Goal: Use online tool/utility: Utilize a website feature to perform a specific function

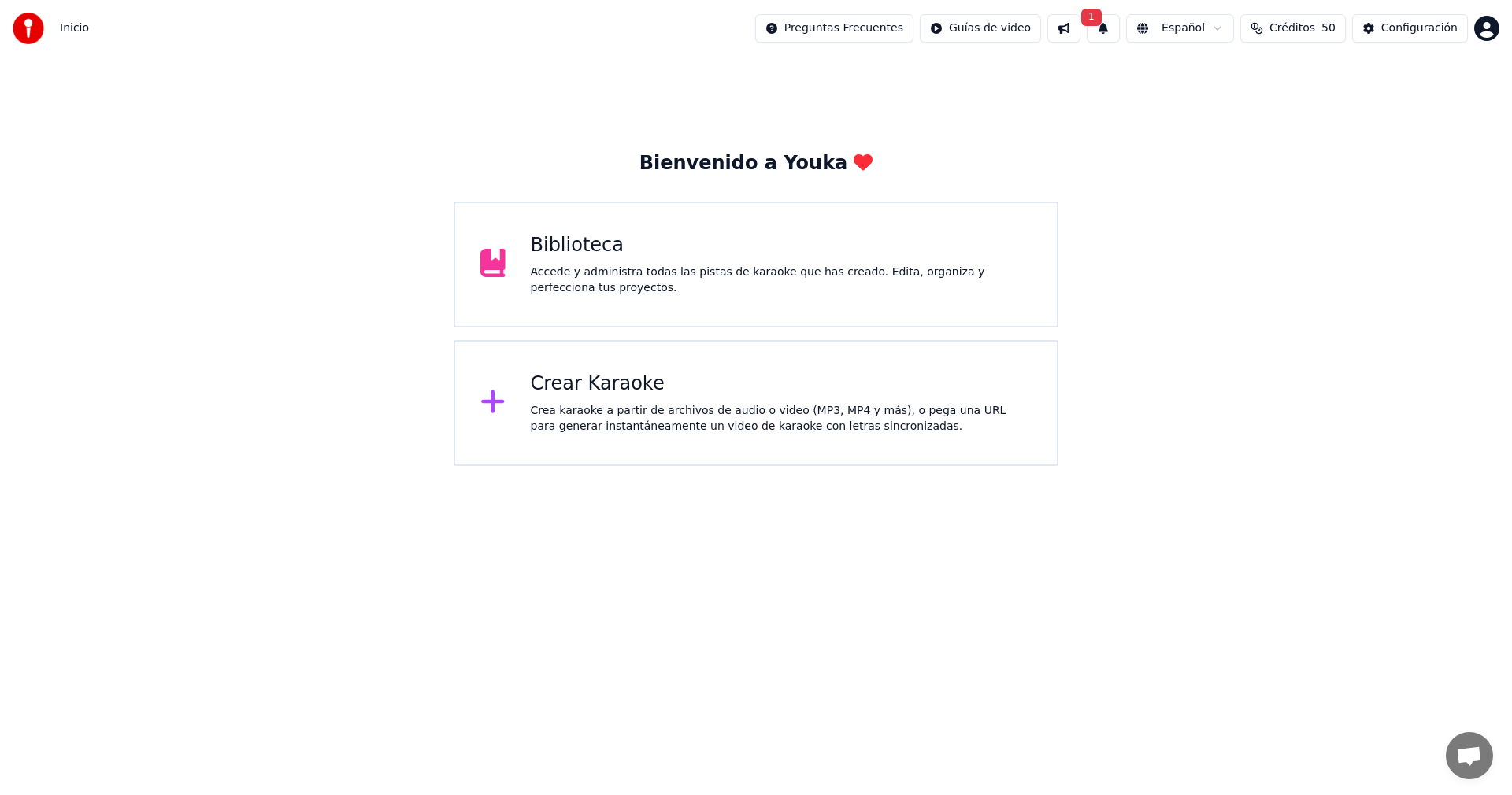
click at [608, 392] on div "Crear Karaoke" at bounding box center [782, 384] width 501 height 25
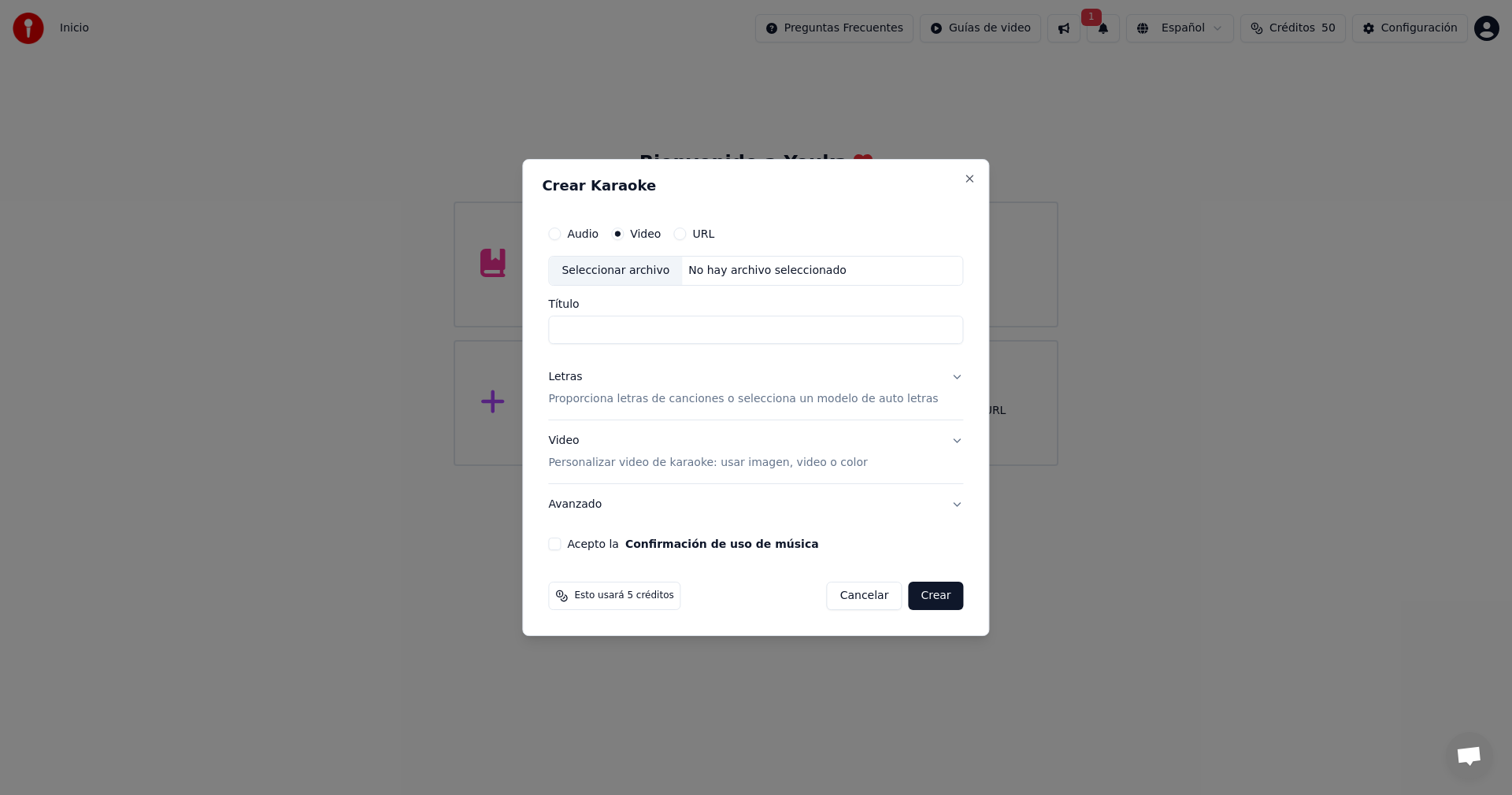
click at [613, 267] on div "Seleccionar archivo" at bounding box center [616, 270] width 133 height 28
click at [576, 329] on input "**********" at bounding box center [755, 329] width 415 height 28
click at [571, 333] on input "**********" at bounding box center [755, 329] width 415 height 28
type input "**********"
click at [945, 381] on button "Letras Proporciona letras de canciones o selecciona un modelo de auto letras" at bounding box center [755, 388] width 415 height 63
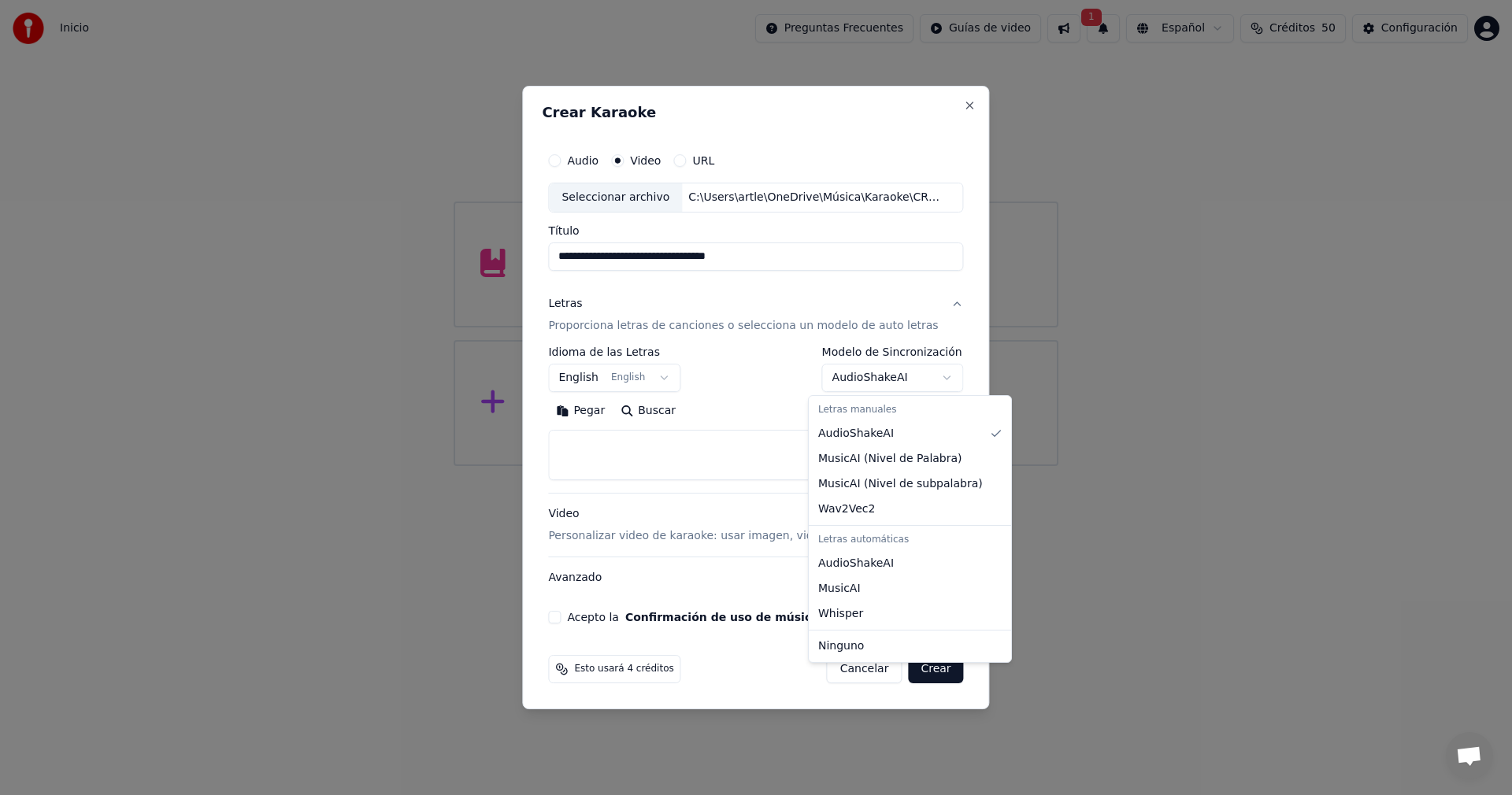
click at [931, 382] on body "**********" at bounding box center [756, 233] width 1512 height 466
select select "**********"
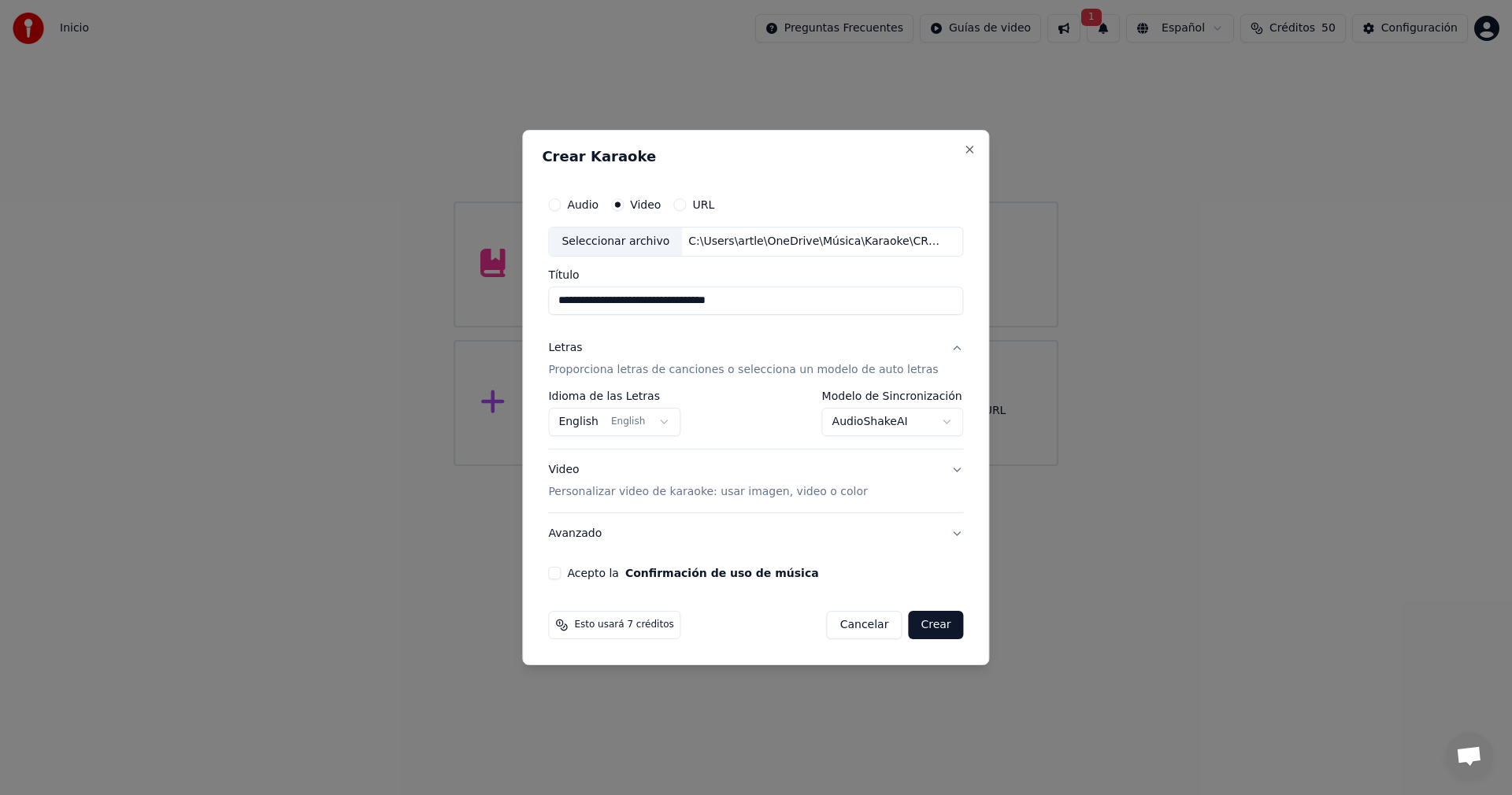
click at [927, 631] on button "Crear" at bounding box center [936, 624] width 55 height 28
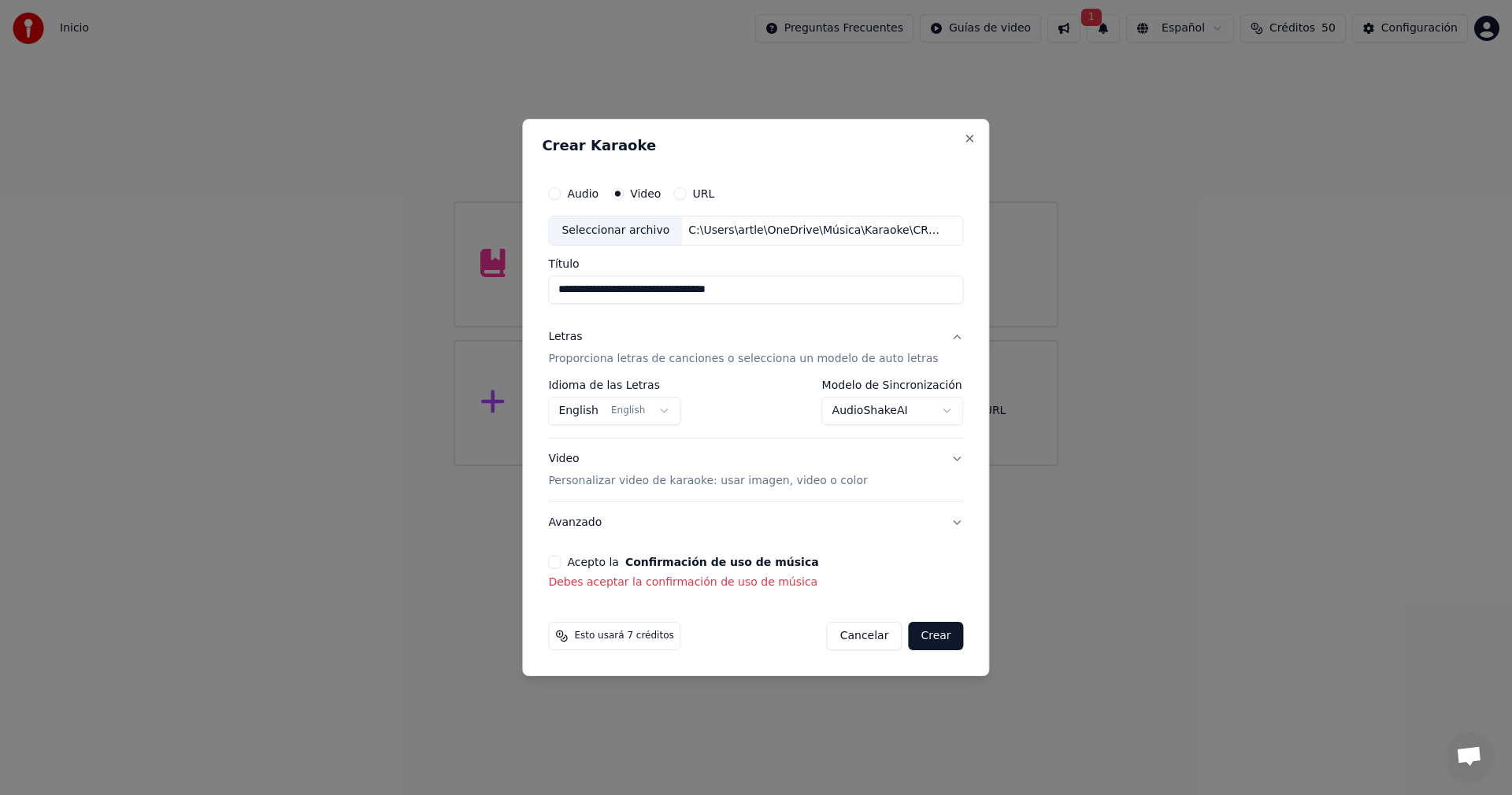
click at [575, 565] on div "Acepto la Confirmación de uso de música" at bounding box center [755, 562] width 415 height 13
click at [560, 564] on button "Acepto la Confirmación de uso de música" at bounding box center [554, 562] width 13 height 13
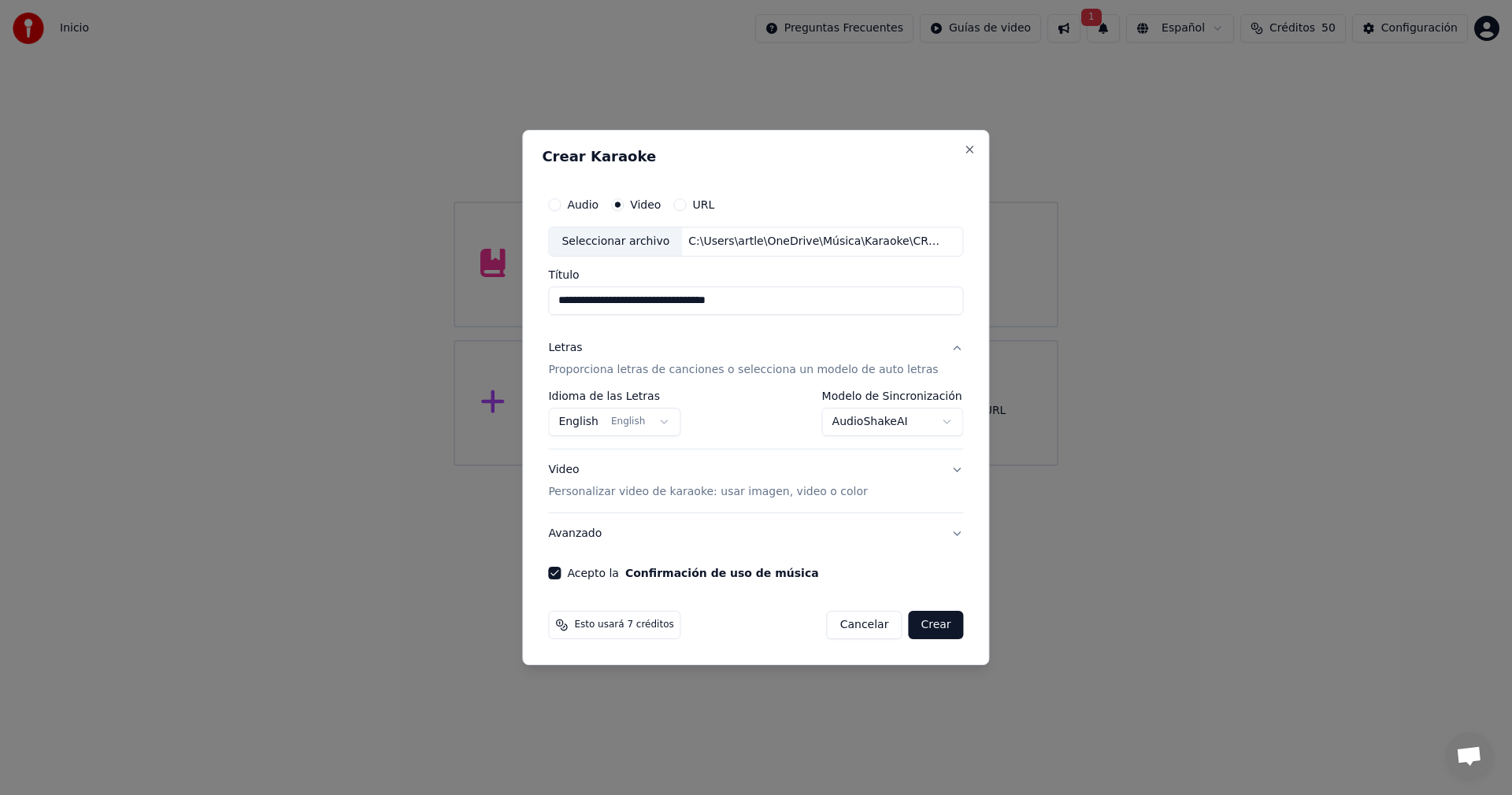
click at [930, 626] on button "Crear" at bounding box center [936, 624] width 55 height 28
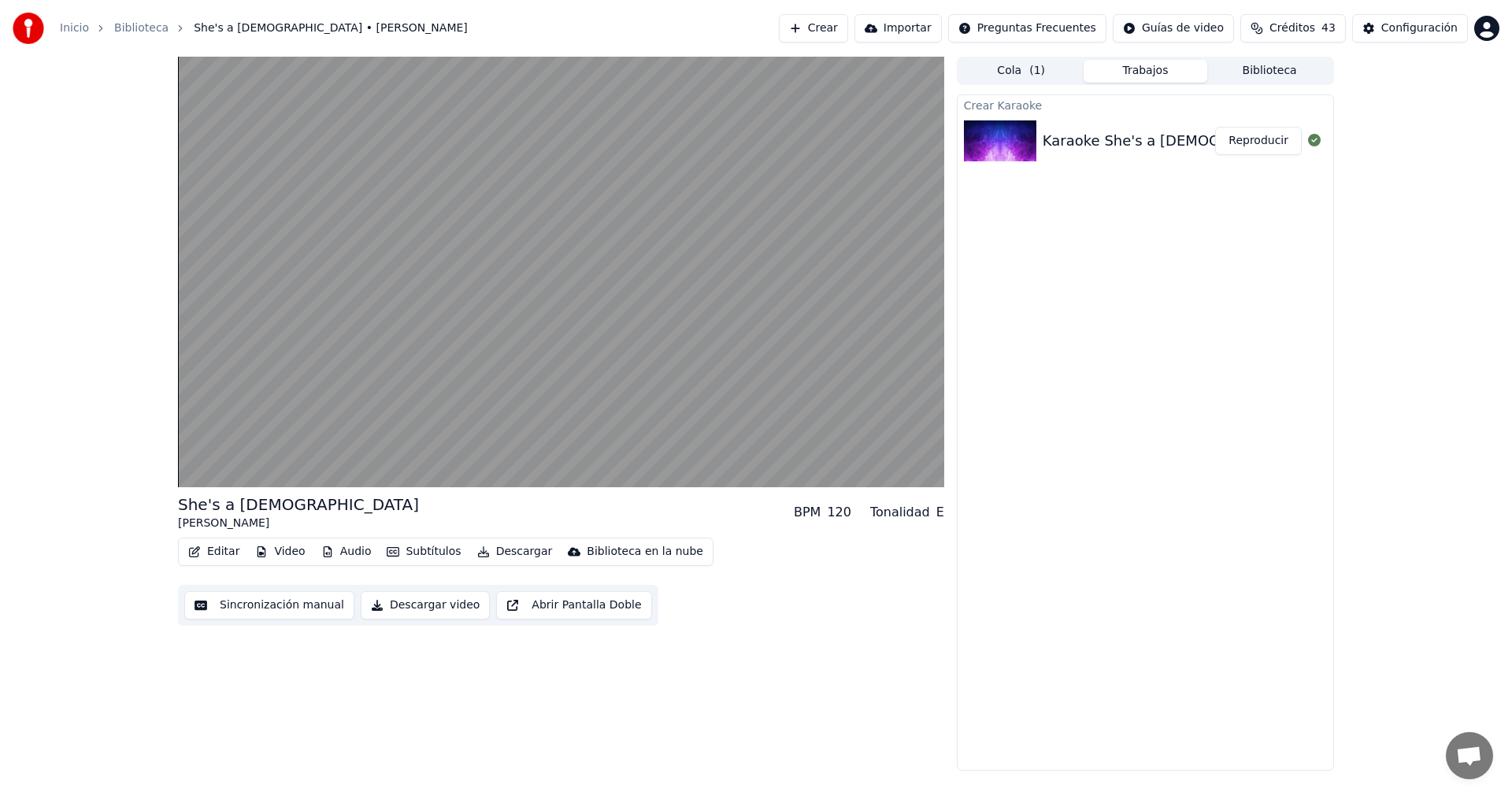
click at [928, 538] on div "Editar Video Audio Subtítulos Descargar Biblioteca en la nube Sincronización ma…" at bounding box center [561, 581] width 766 height 88
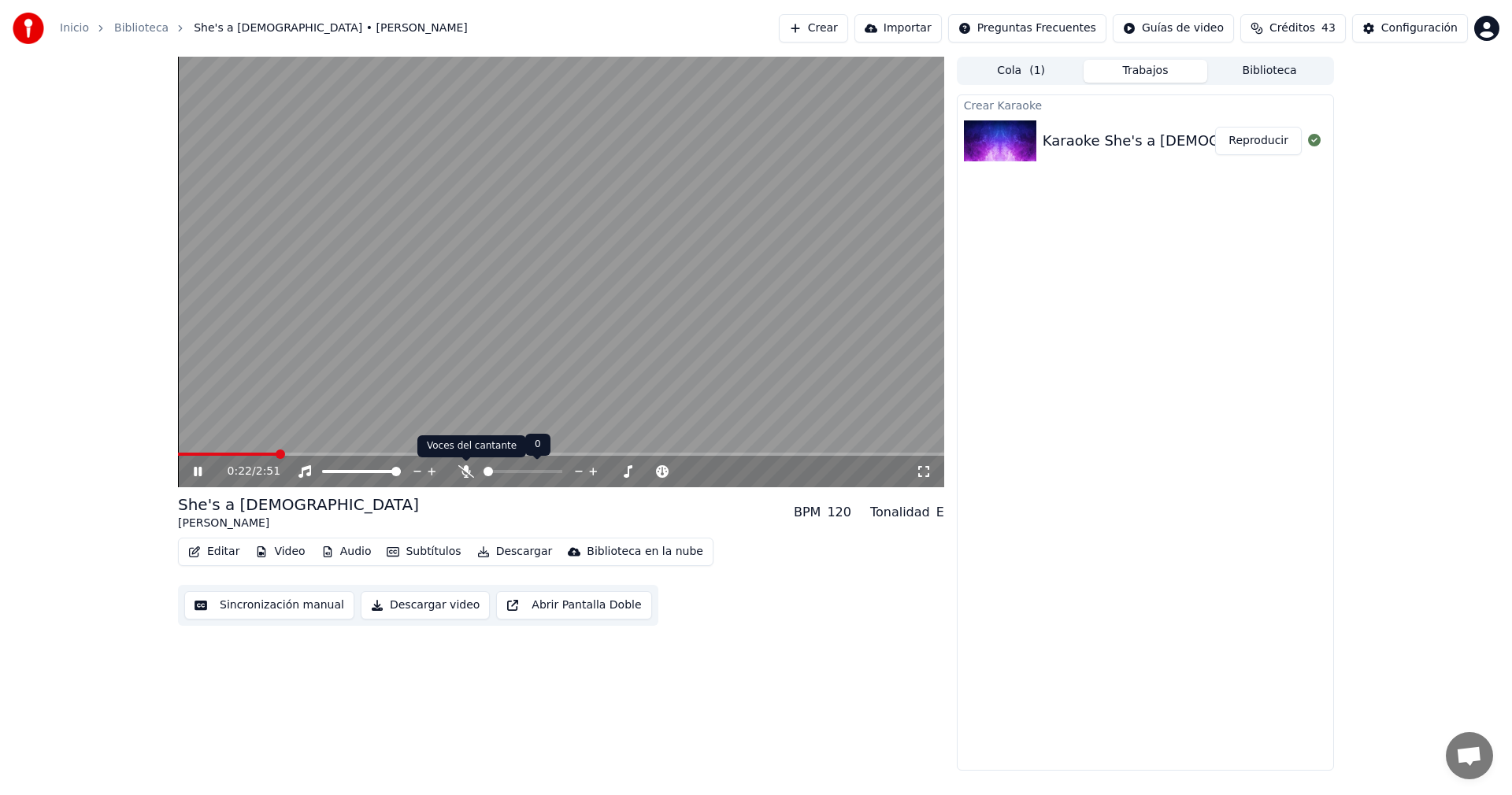
click at [460, 465] on icon at bounding box center [466, 471] width 15 height 13
click at [192, 472] on icon at bounding box center [209, 471] width 37 height 13
click at [197, 467] on icon at bounding box center [209, 471] width 37 height 13
click at [468, 472] on icon at bounding box center [466, 471] width 15 height 13
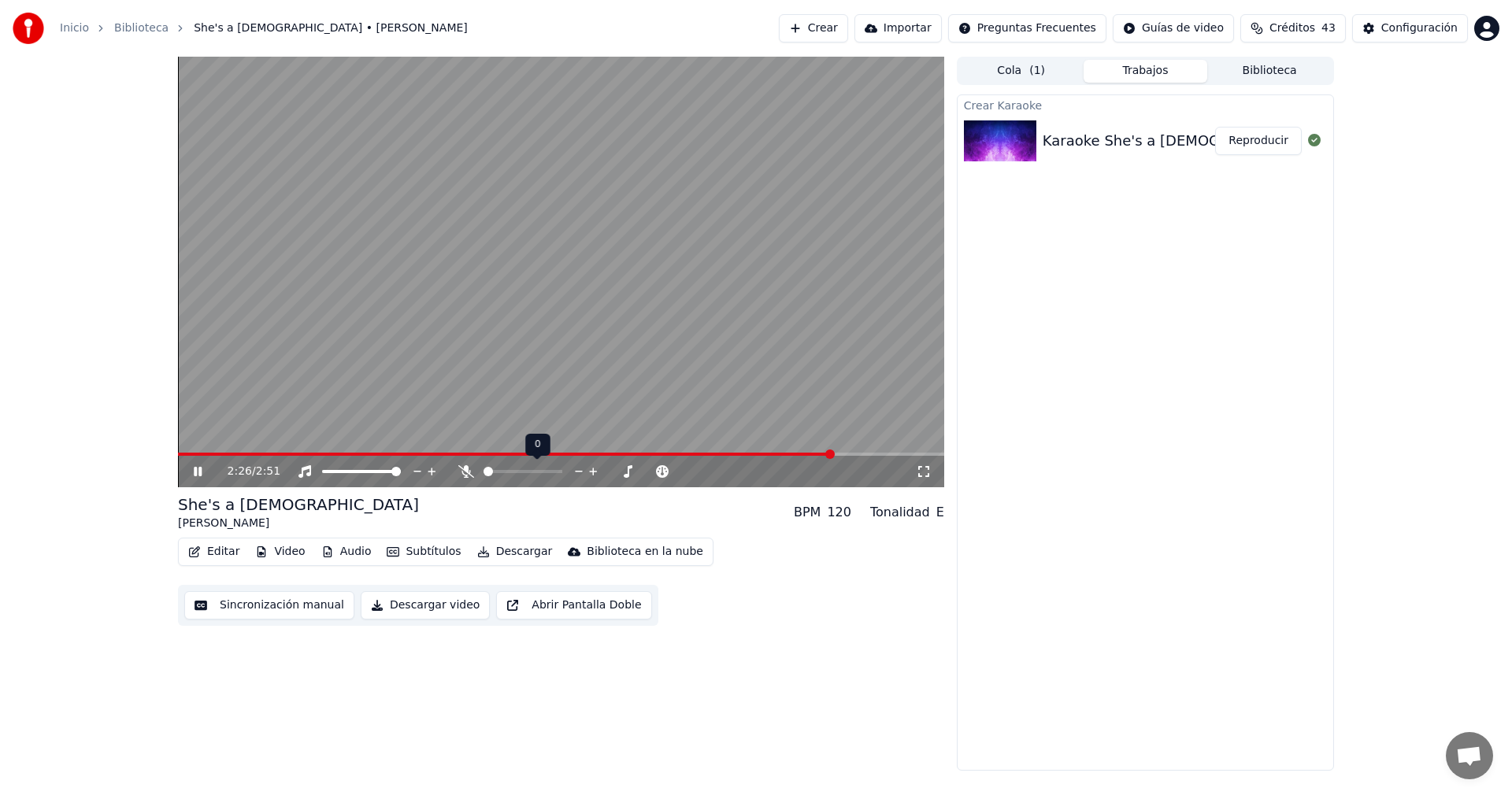
click at [468, 472] on icon at bounding box center [466, 471] width 15 height 13
click at [468, 472] on icon at bounding box center [465, 471] width 9 height 13
click at [468, 472] on icon at bounding box center [466, 471] width 15 height 13
click at [353, 550] on button "Audio" at bounding box center [346, 551] width 63 height 22
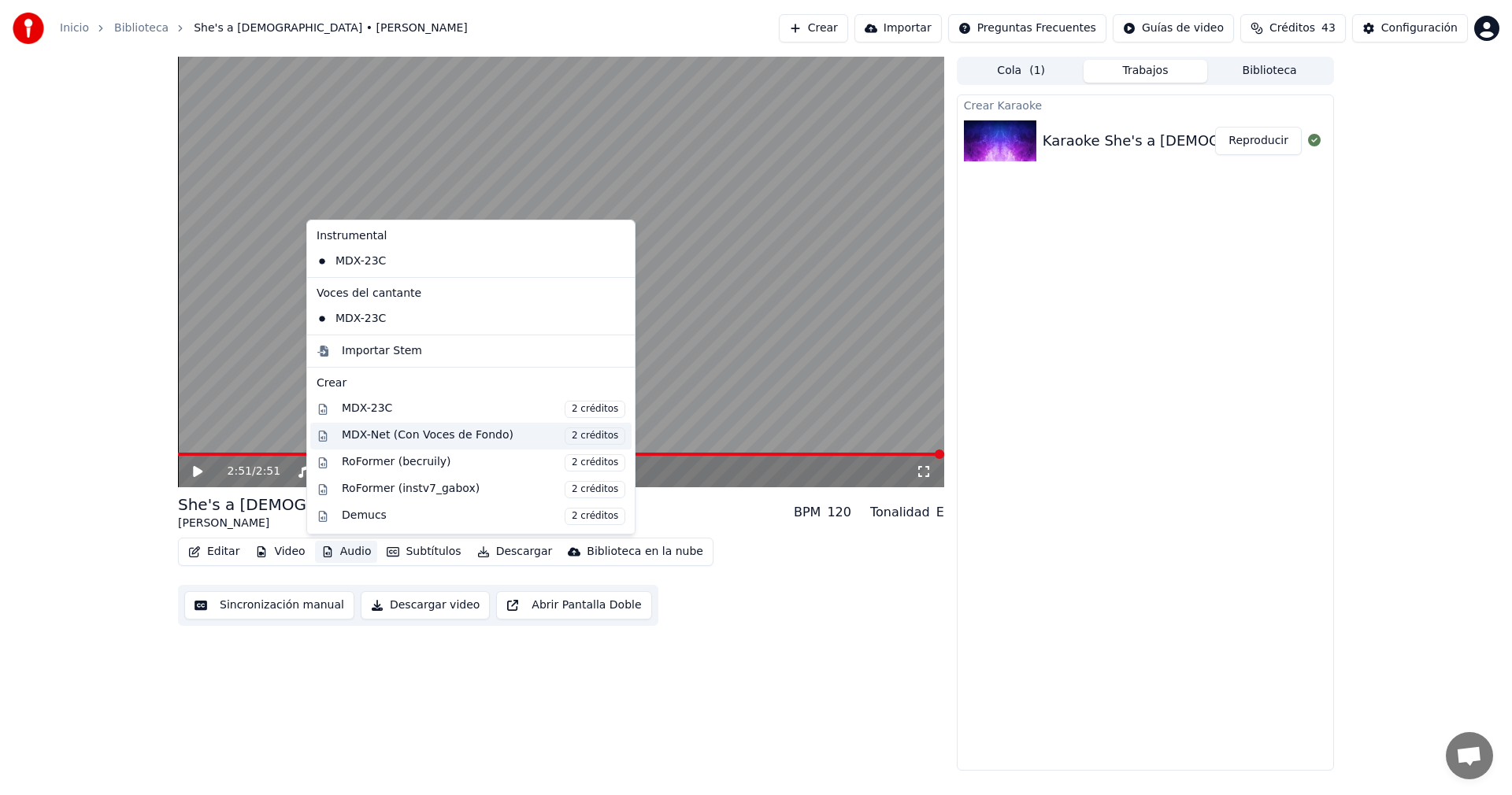
click at [404, 440] on div "MDX-Net (Con Voces de Fondo) 2 créditos" at bounding box center [483, 436] width 283 height 17
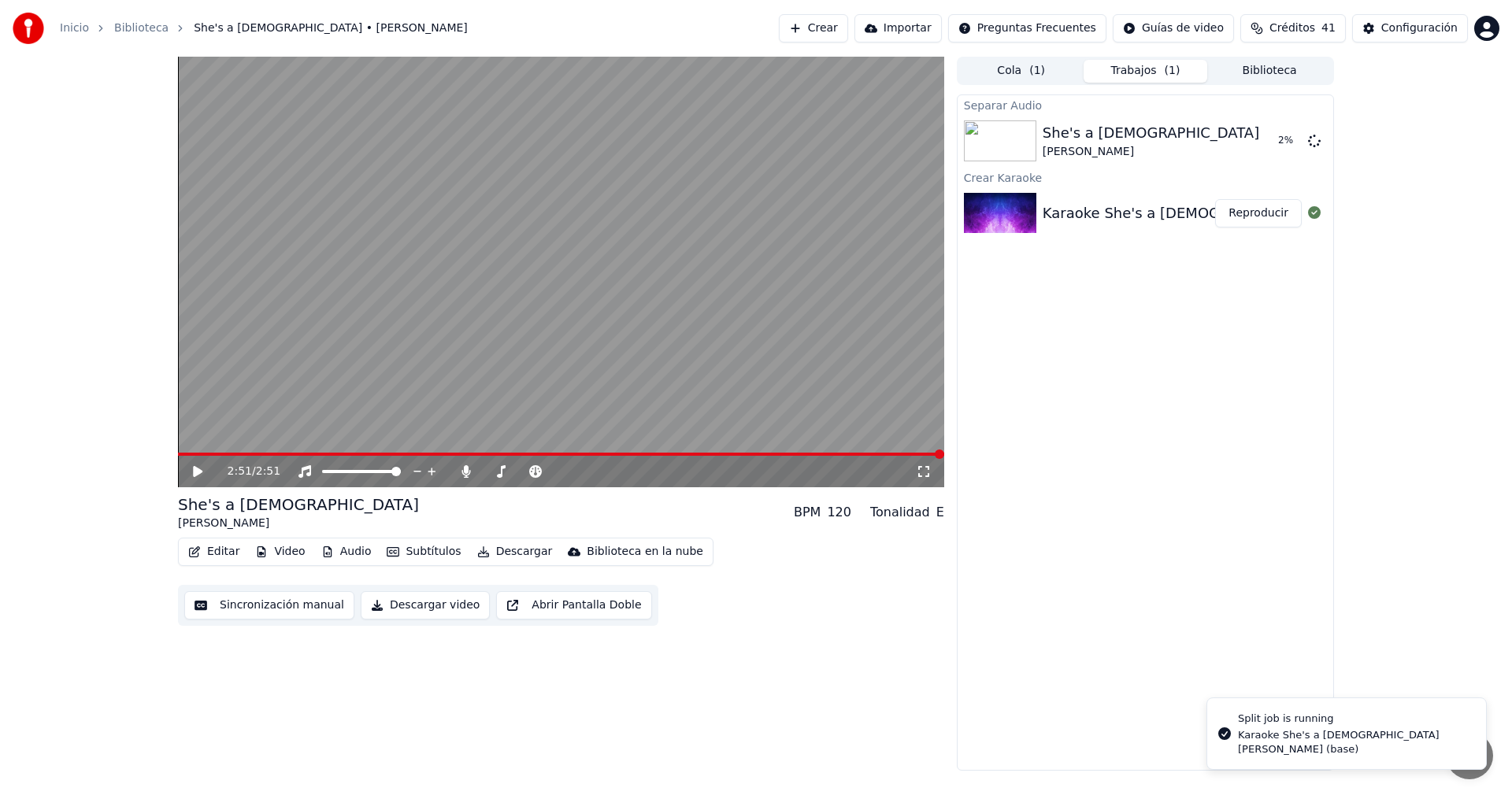
click at [187, 451] on video at bounding box center [561, 272] width 766 height 431
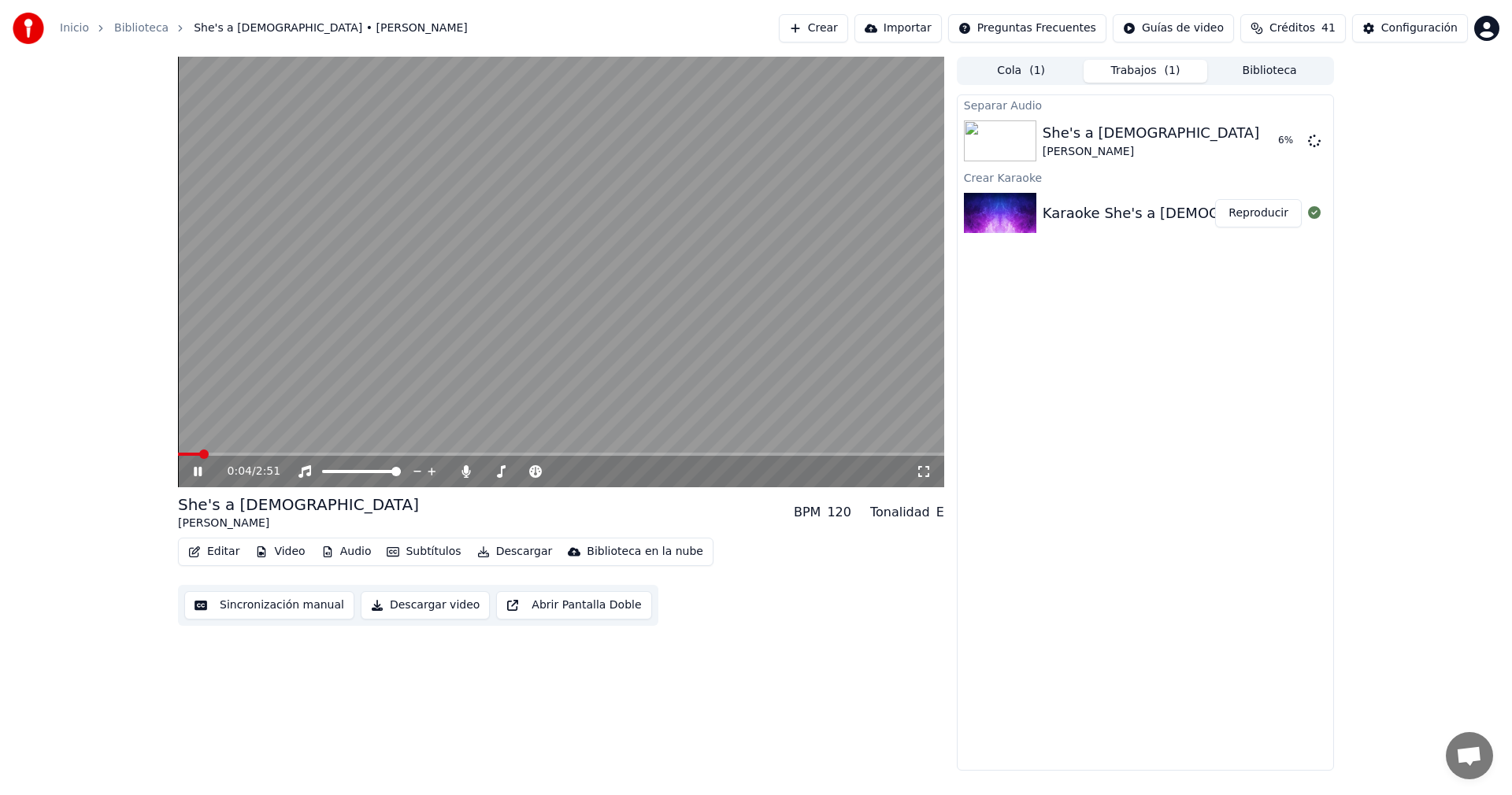
click at [190, 474] on div "0:04 / 2:51" at bounding box center [560, 471] width 753 height 15
click at [196, 471] on icon at bounding box center [197, 471] width 8 height 9
click at [569, 452] on span at bounding box center [561, 454] width 766 height 3
click at [695, 453] on span at bounding box center [561, 454] width 766 height 3
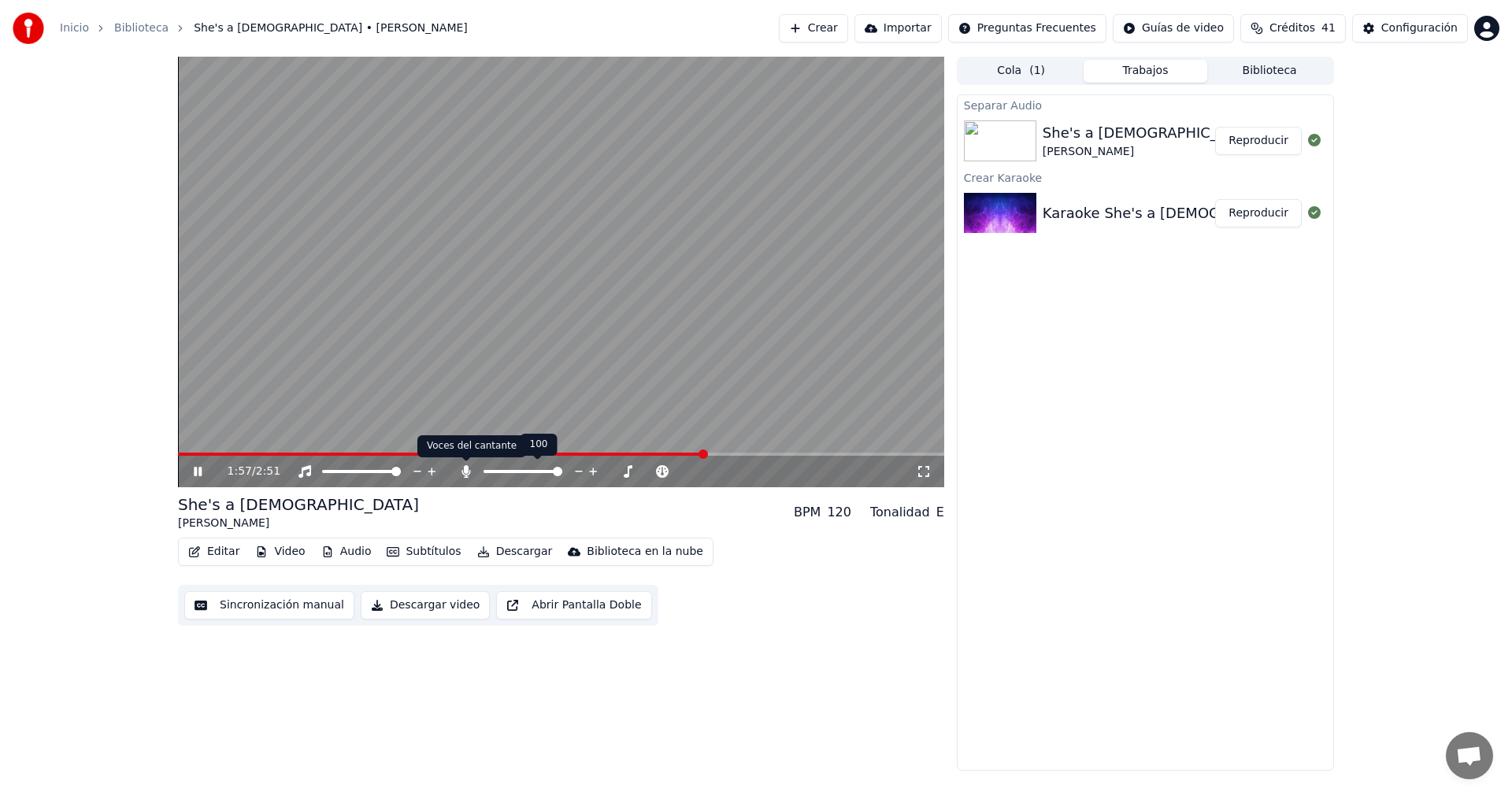
click at [460, 468] on icon at bounding box center [466, 471] width 15 height 13
click at [400, 605] on button "Descargar video" at bounding box center [425, 604] width 129 height 28
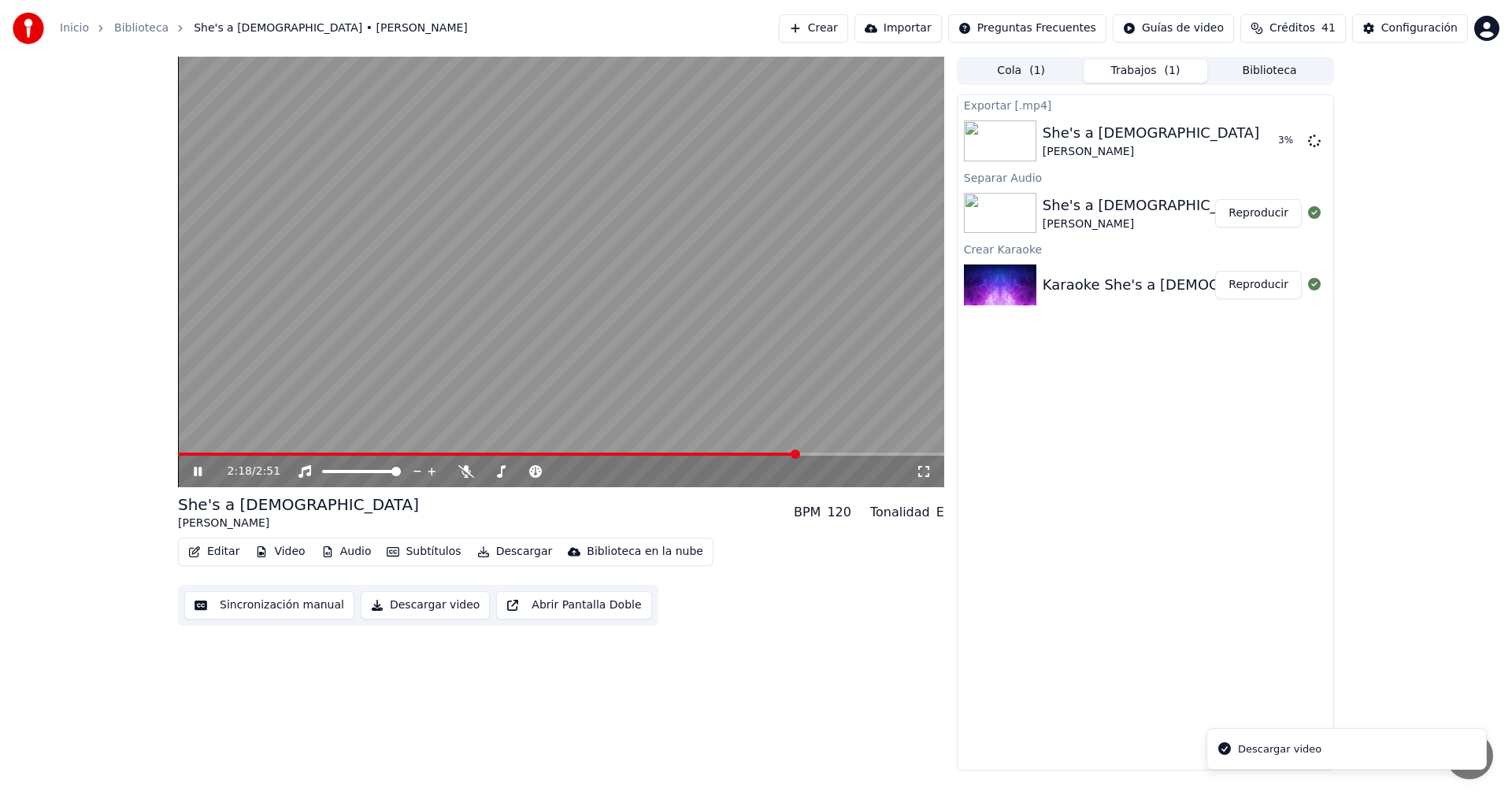
click at [191, 471] on icon at bounding box center [209, 471] width 37 height 13
click at [1266, 156] on div "She's a [DEMOGRAPHIC_DATA] [PERSON_NAME] Mostrar" at bounding box center [1145, 140] width 375 height 54
click at [1268, 141] on button "Mostrar" at bounding box center [1267, 140] width 69 height 28
